Goal: Task Accomplishment & Management: Complete application form

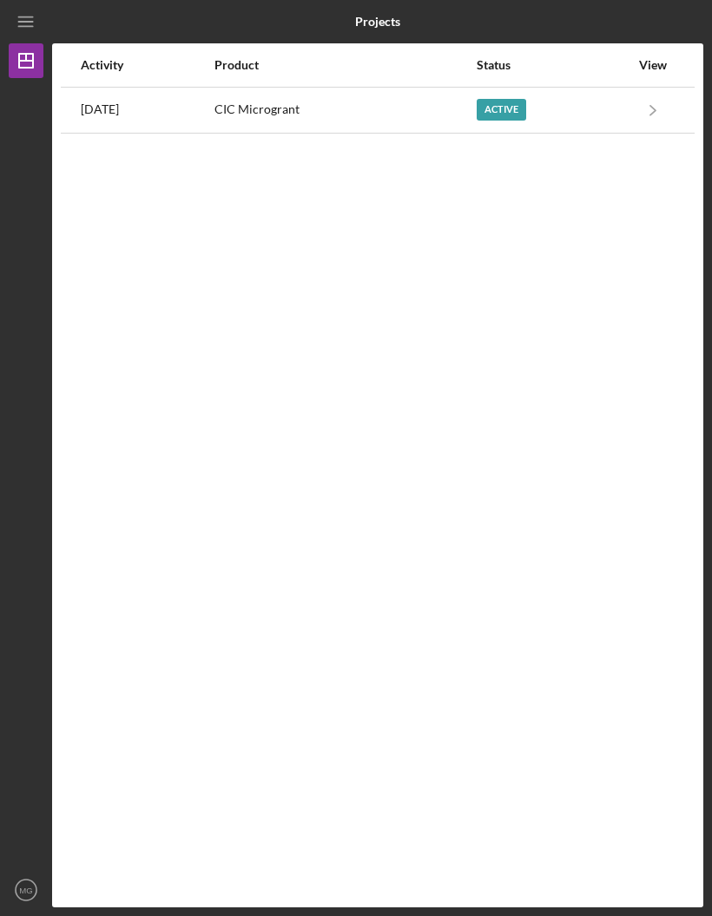
click at [554, 104] on div "Active" at bounding box center [552, 110] width 153 height 43
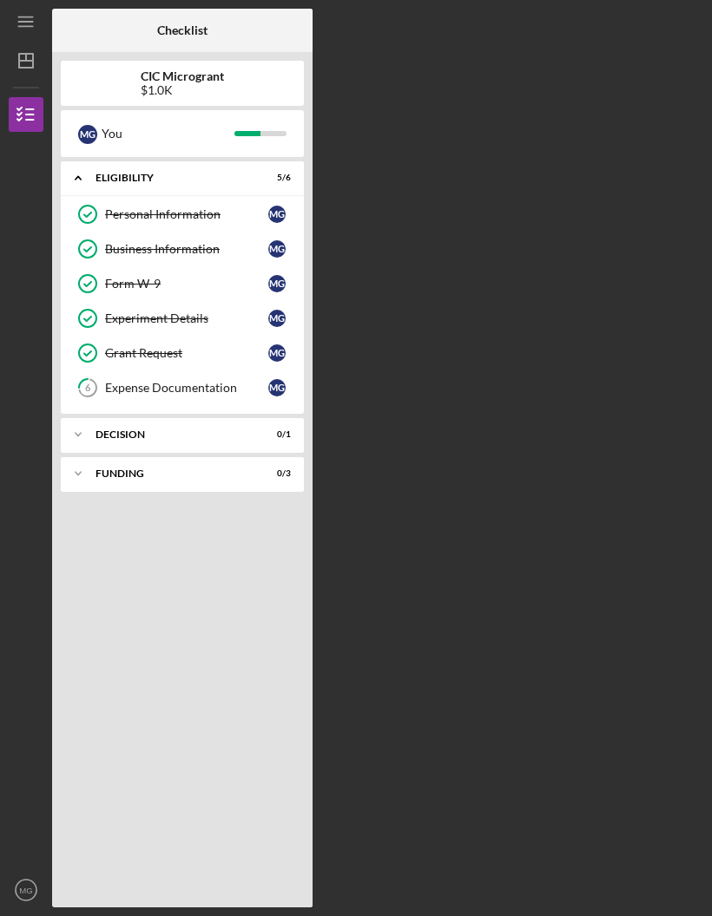
click at [152, 377] on link "6 Expense Documentation M G" at bounding box center [182, 388] width 226 height 35
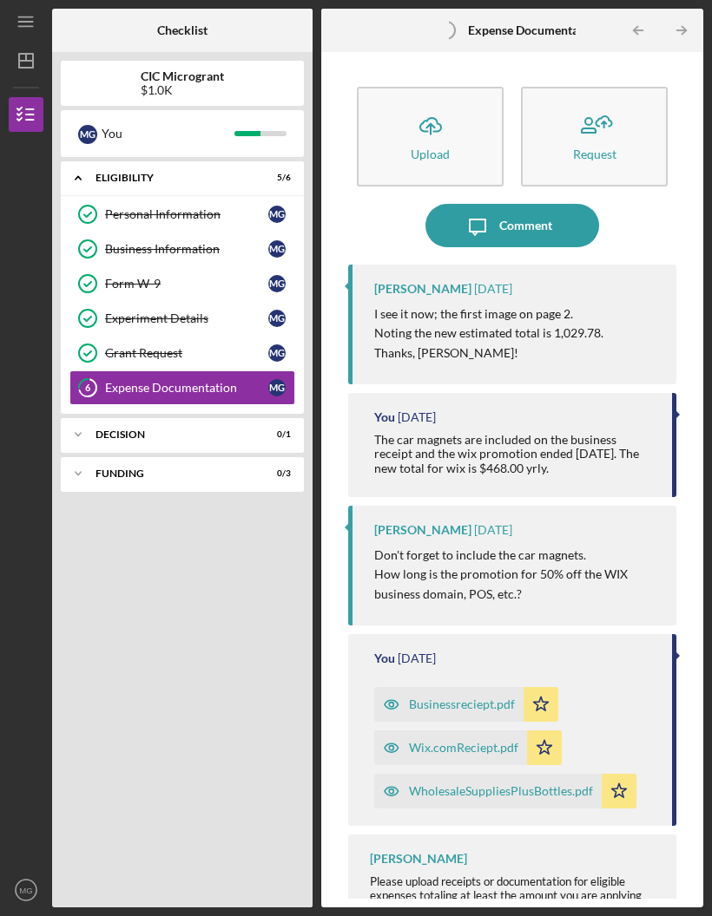
scroll to position [61, 0]
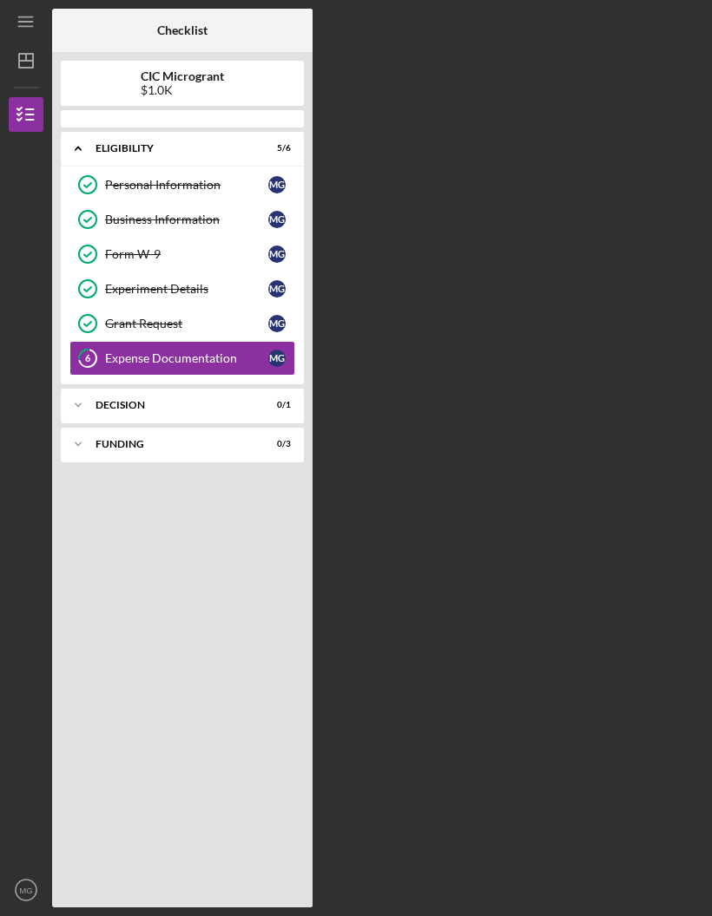
scroll to position [61, 0]
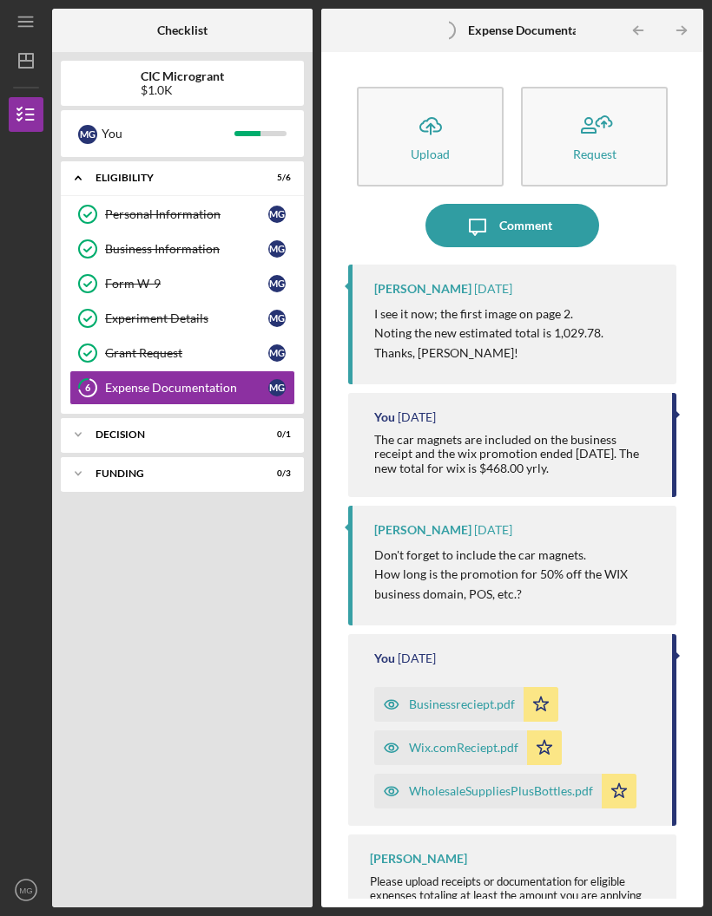
click at [29, 93] on icon "button" at bounding box center [25, 114] width 43 height 43
